Goal: Check status: Check status

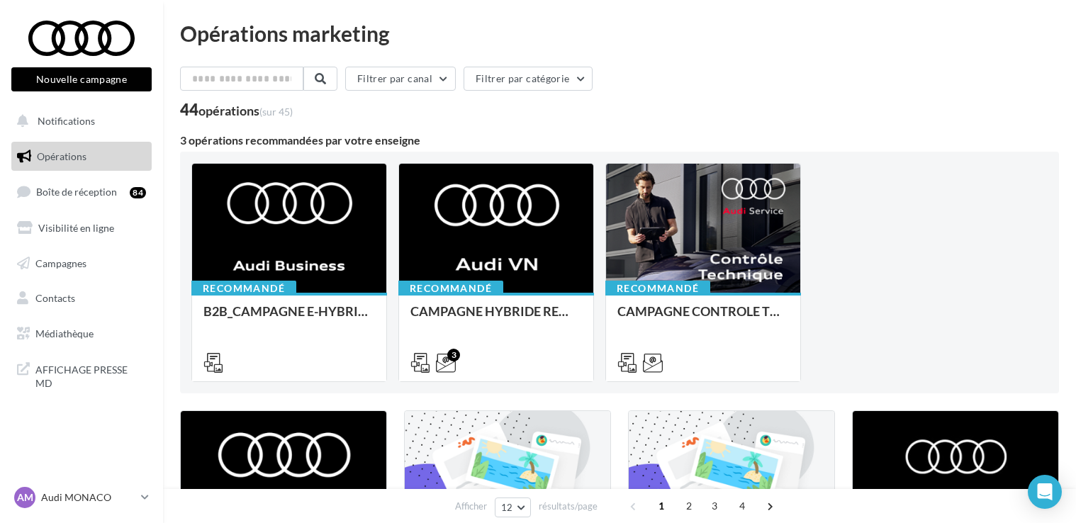
scroll to position [258, 0]
click at [50, 262] on span "Campagnes" at bounding box center [60, 263] width 51 height 12
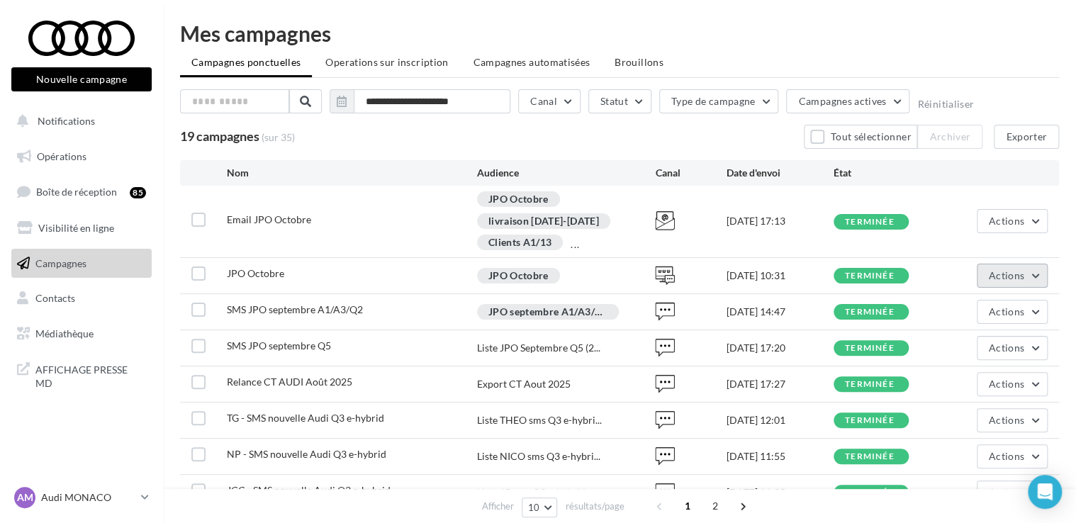
click at [1010, 267] on button "Actions" at bounding box center [1012, 276] width 71 height 24
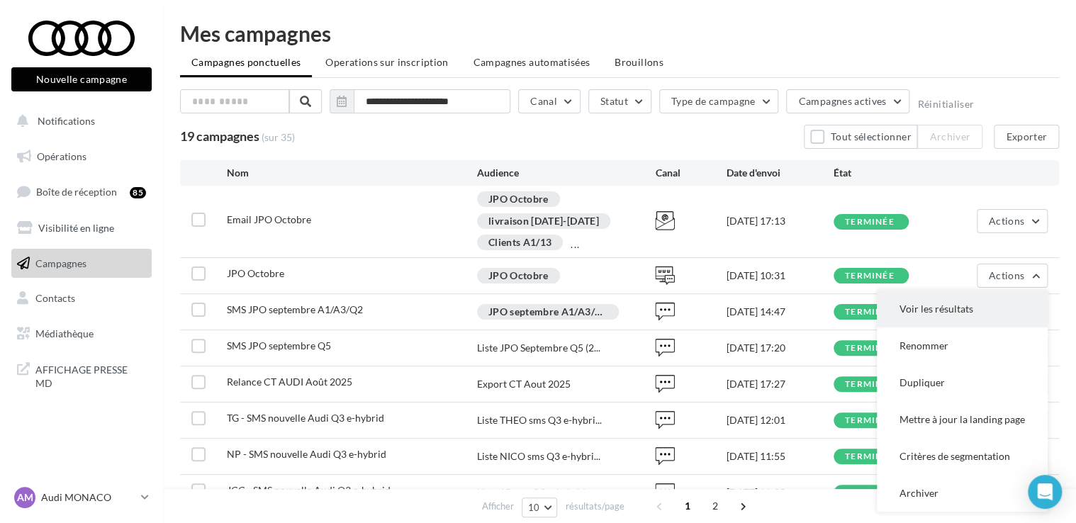
click at [958, 308] on button "Voir les résultats" at bounding box center [962, 309] width 171 height 37
